Goal: Information Seeking & Learning: Learn about a topic

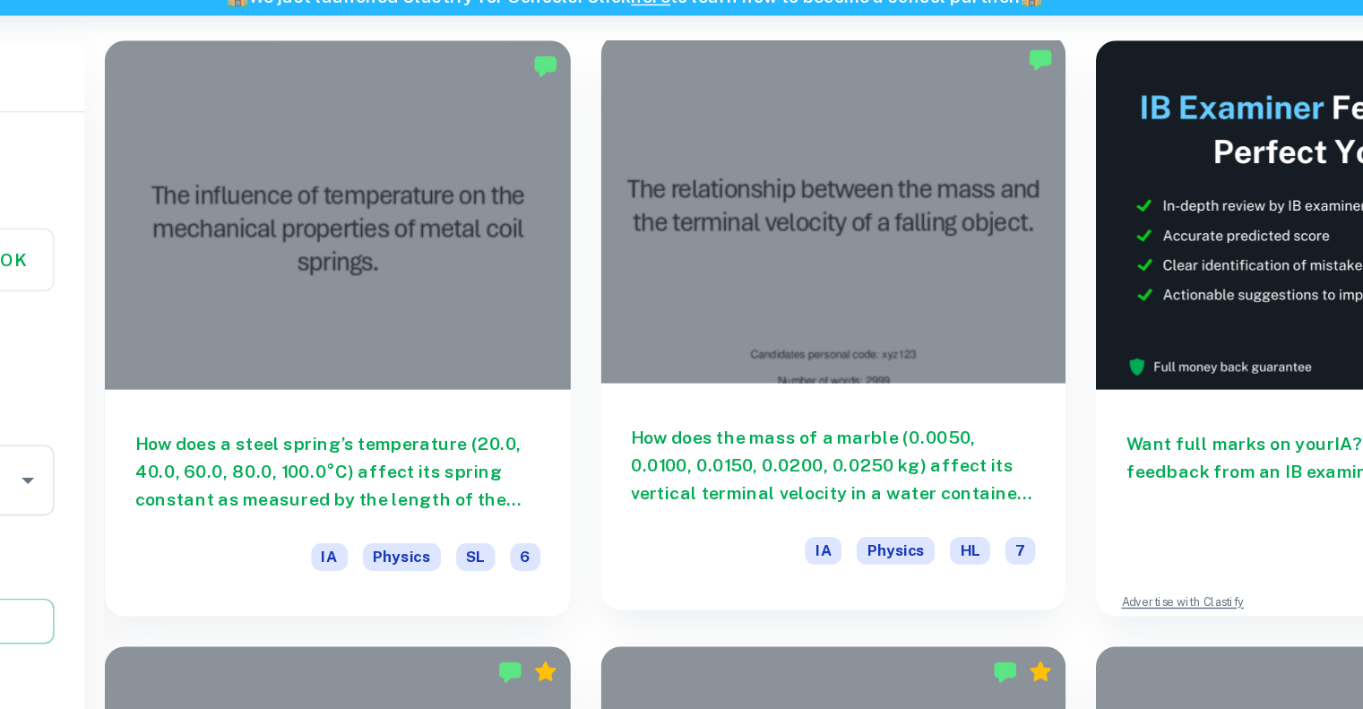
scroll to position [494, 0]
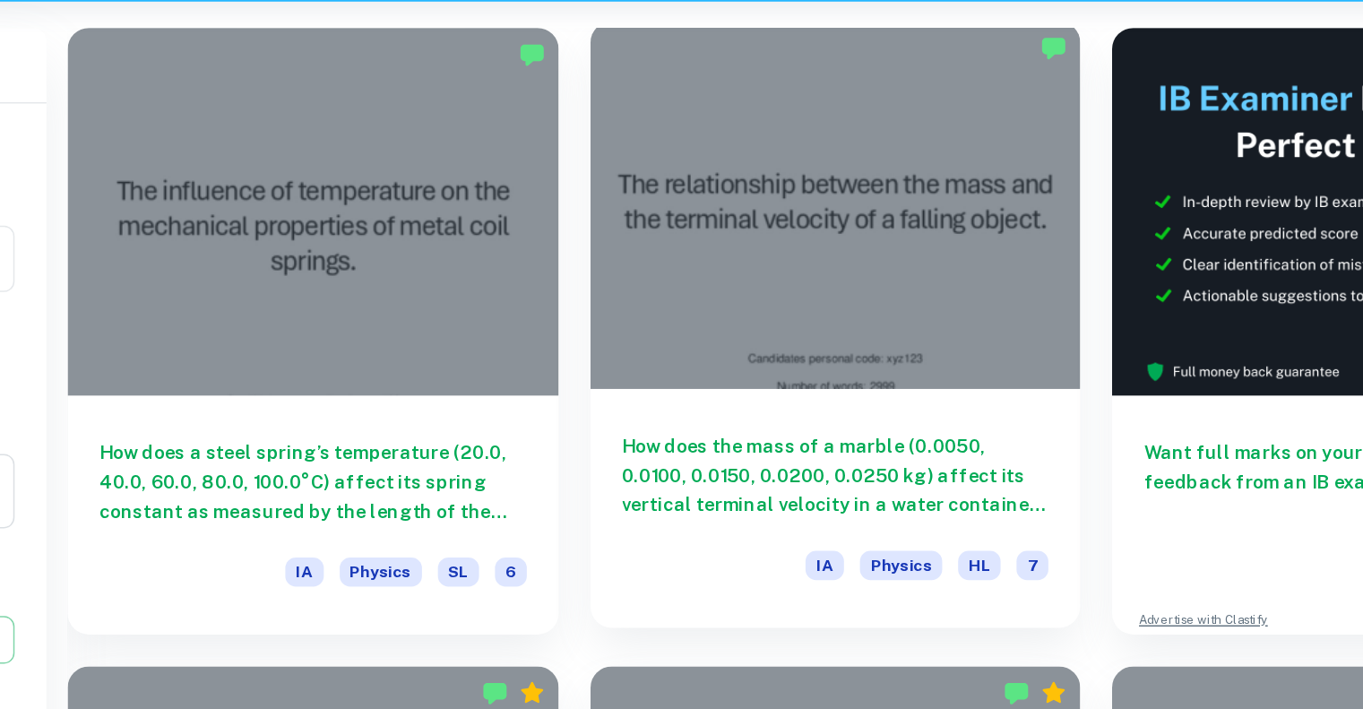
click at [784, 402] on h6 "How does the mass of a marble (0.0050, 0.0100, 0.0150, 0.0200, 0.0250 kg) affec…" at bounding box center [823, 411] width 289 height 59
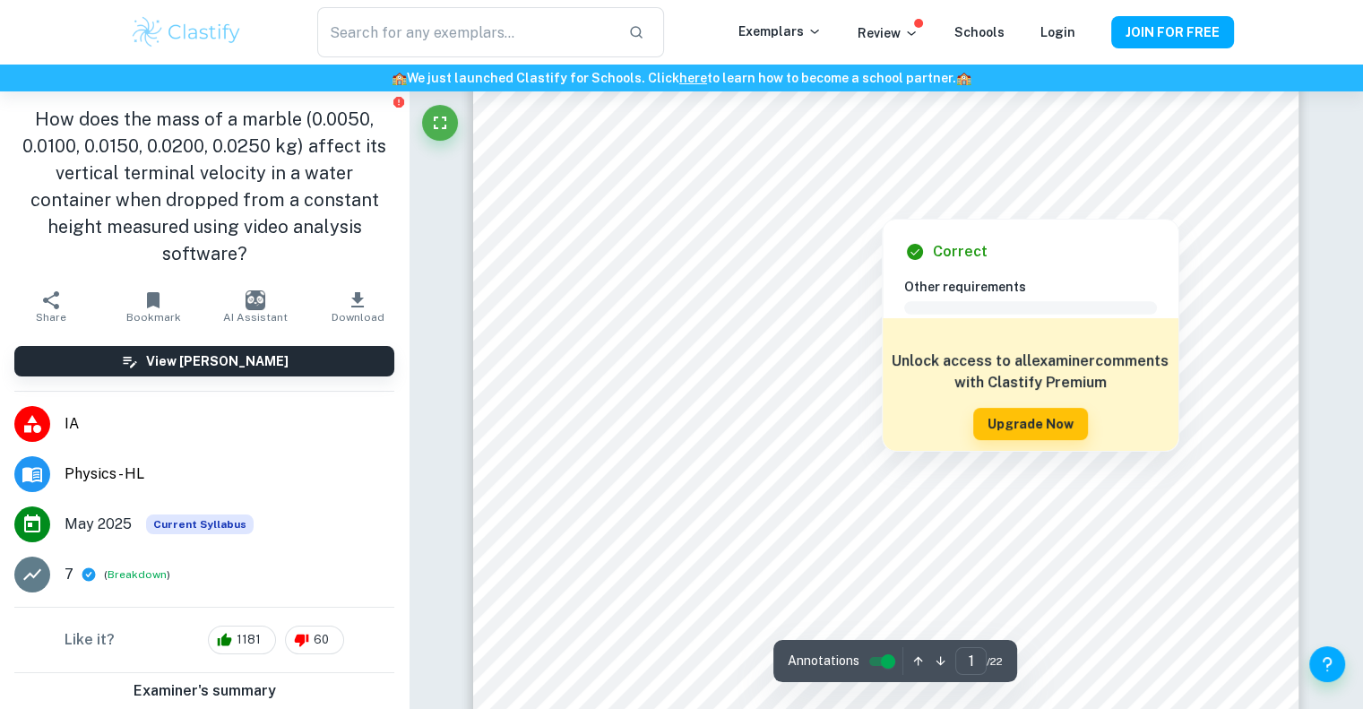
scroll to position [129, 0]
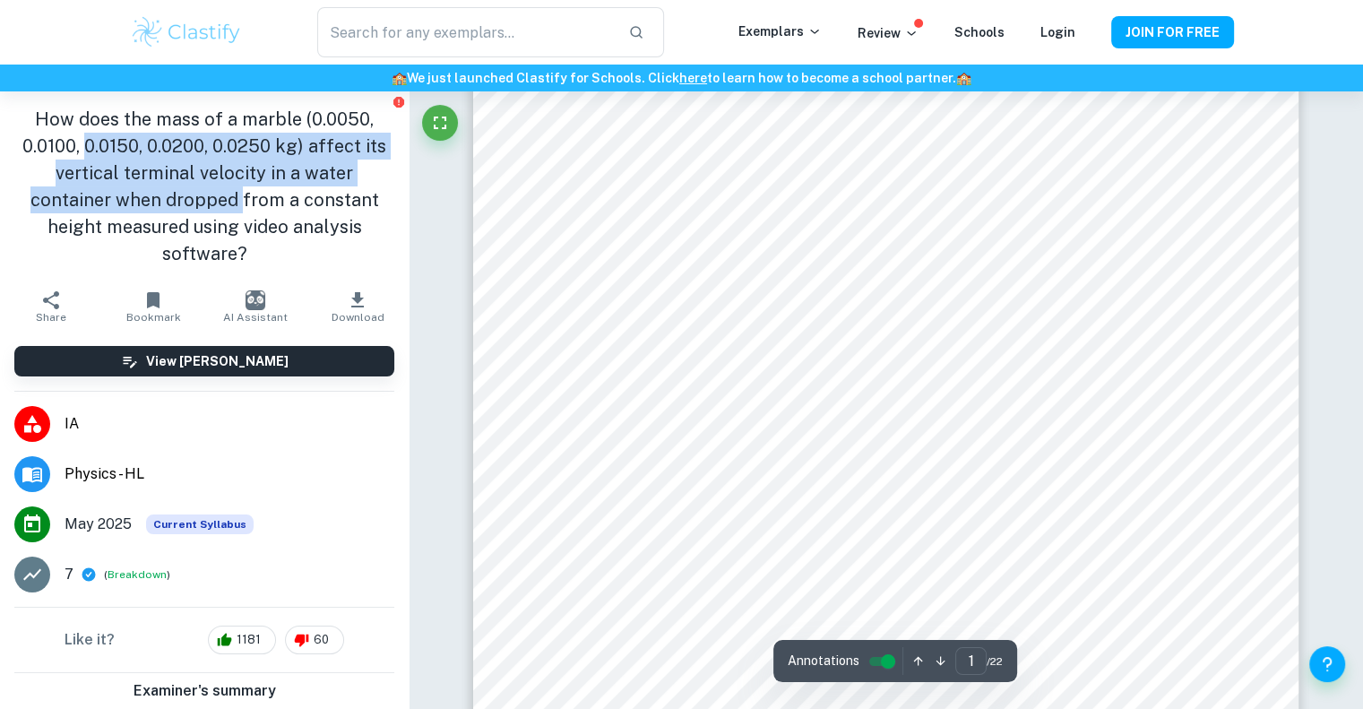
drag, startPoint x: 84, startPoint y: 158, endPoint x: 244, endPoint y: 192, distance: 163.2
click at [244, 192] on h1 "How does the mass of a marble (0.0050, 0.0100, 0.0150, 0.0200, 0.0250 kg) affec…" at bounding box center [204, 186] width 380 height 161
click at [202, 170] on h1 "How does the mass of a marble (0.0050, 0.0100, 0.0150, 0.0200, 0.0250 kg) affec…" at bounding box center [204, 186] width 380 height 161
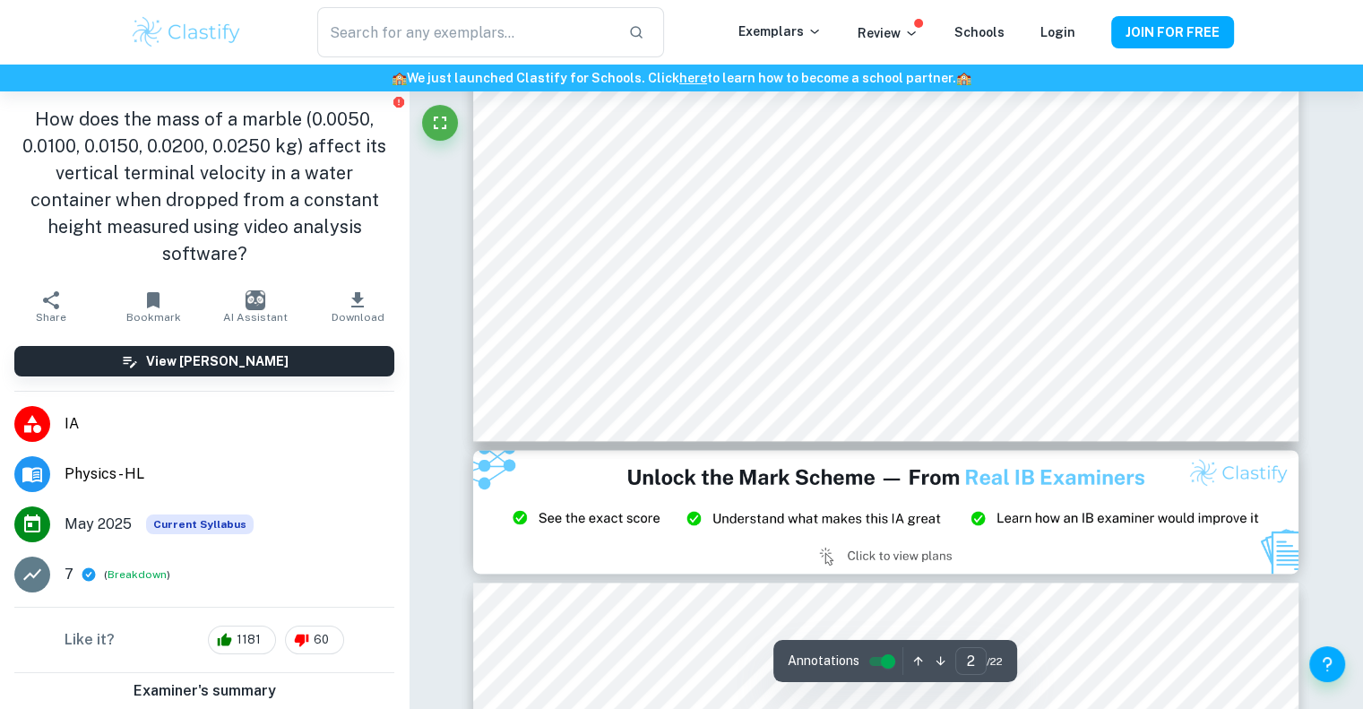
type input "3"
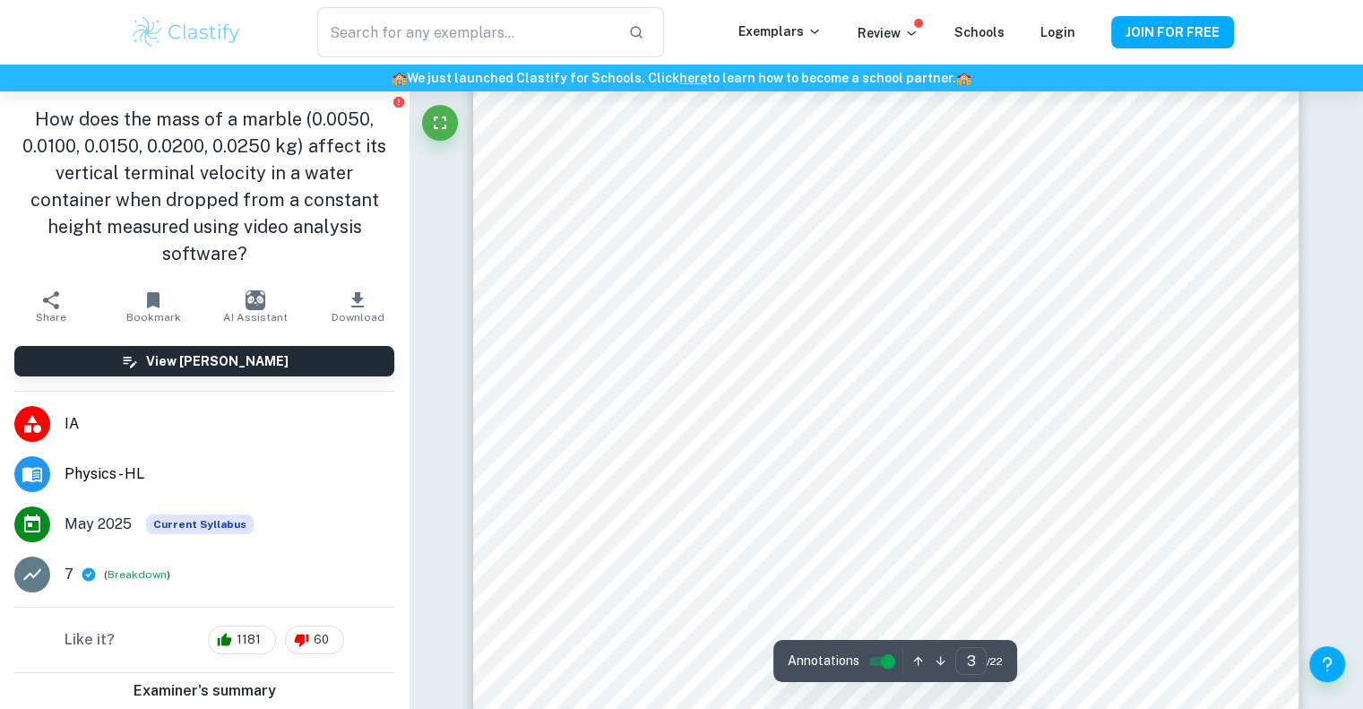
scroll to position [2825, 0]
